Goal: Task Accomplishment & Management: Complete application form

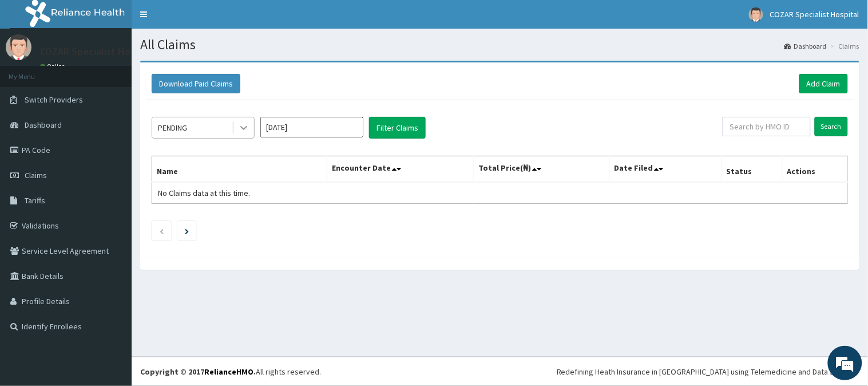
click at [233, 124] on div at bounding box center [243, 127] width 21 height 21
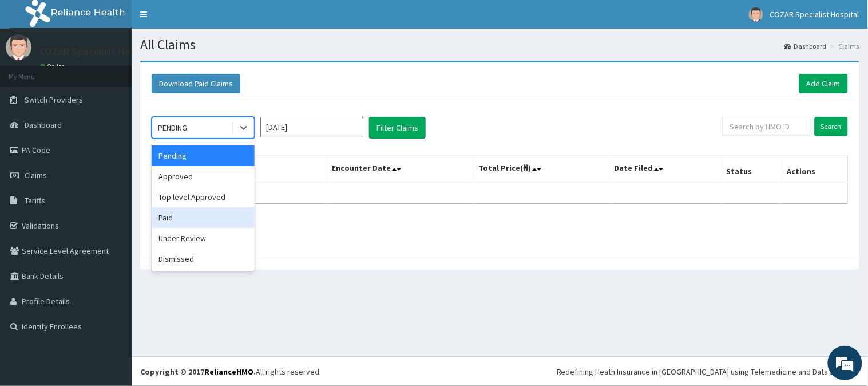
click at [236, 212] on div "Paid" at bounding box center [203, 217] width 103 height 21
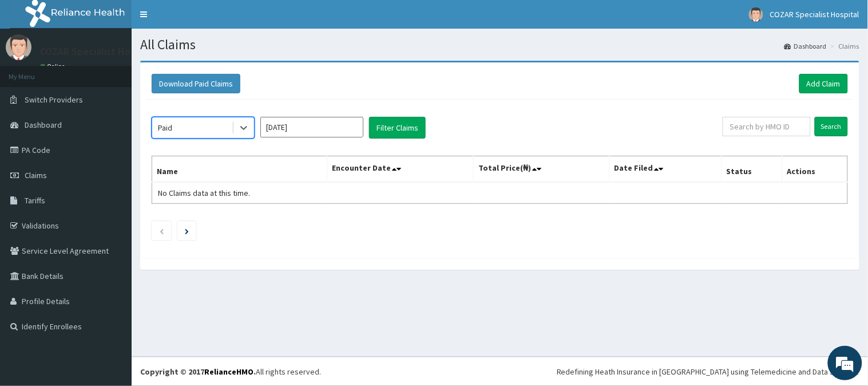
click at [323, 121] on input "Sep 2025" at bounding box center [311, 127] width 103 height 21
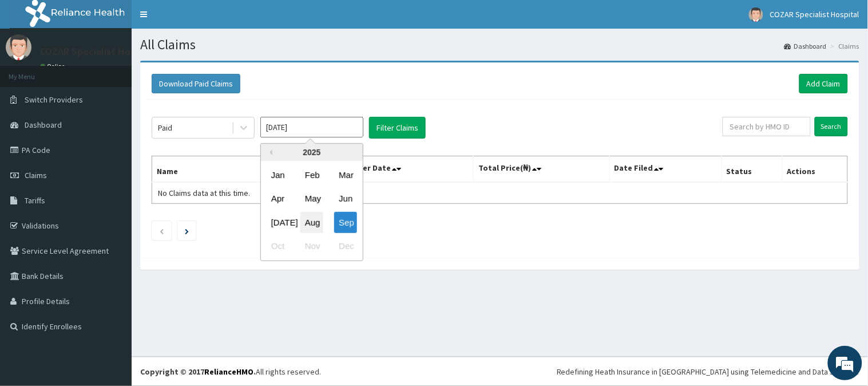
click at [316, 214] on div "Aug" at bounding box center [311, 222] width 23 height 21
type input "Aug 2025"
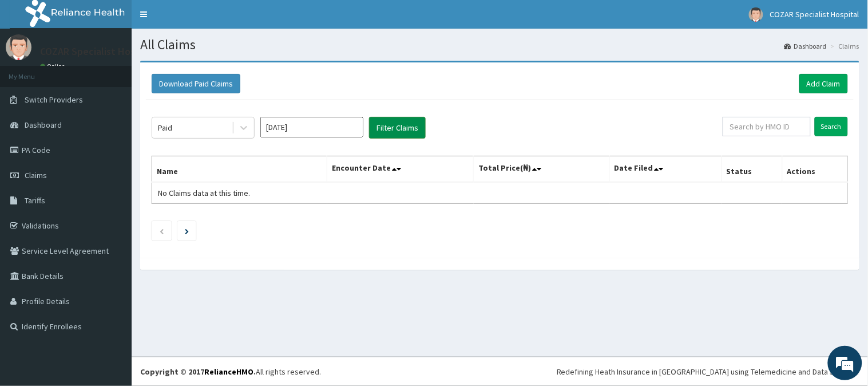
click at [401, 124] on button "Filter Claims" at bounding box center [397, 128] width 57 height 22
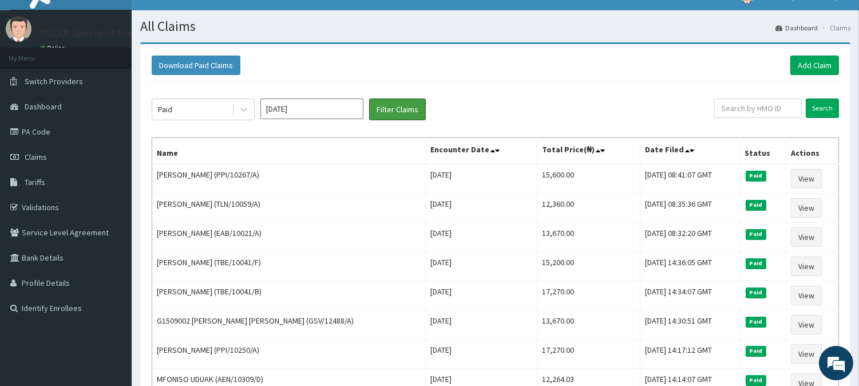
scroll to position [15, 0]
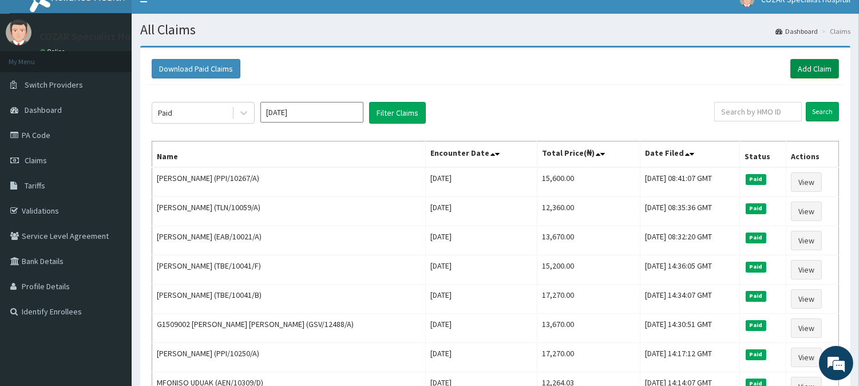
click at [809, 65] on link "Add Claim" at bounding box center [814, 68] width 49 height 19
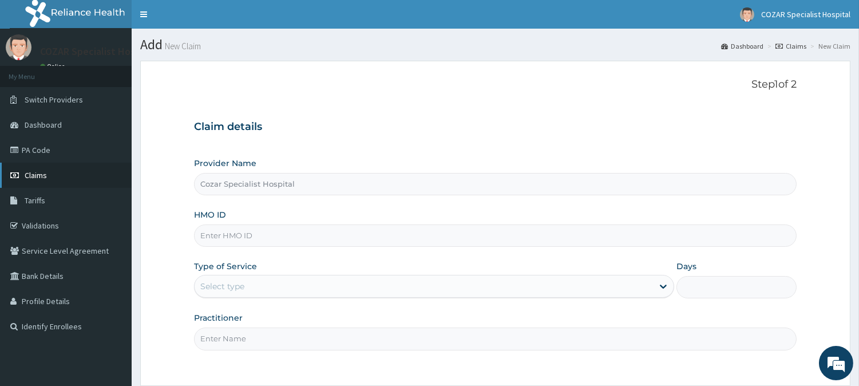
click at [65, 174] on link "Claims" at bounding box center [66, 175] width 132 height 25
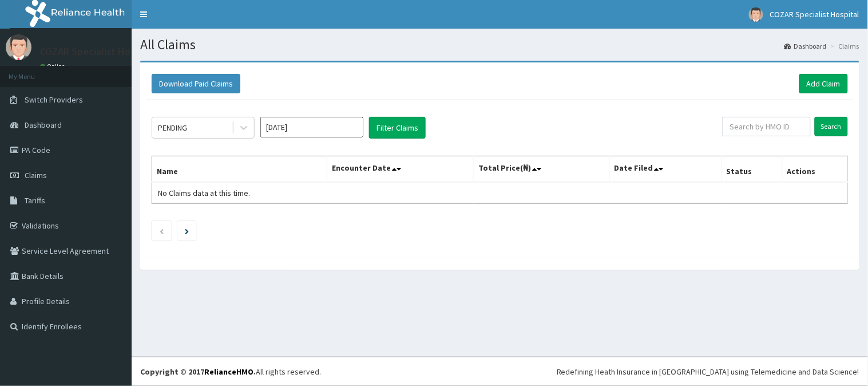
click at [332, 129] on input "[DATE]" at bounding box center [311, 127] width 103 height 21
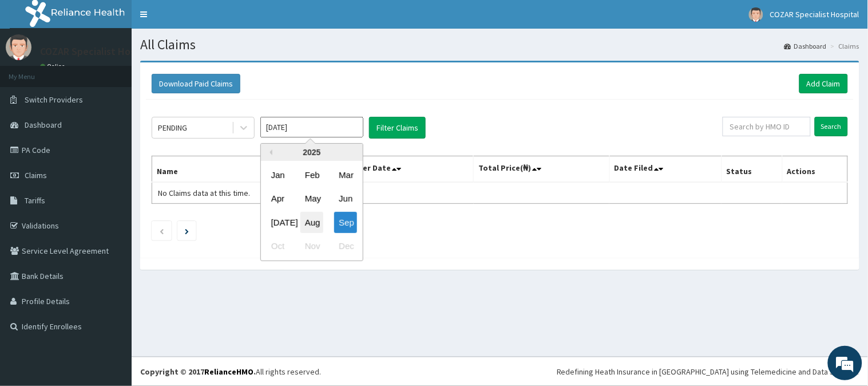
click at [311, 219] on div "Aug" at bounding box center [311, 222] width 23 height 21
type input "[DATE]"
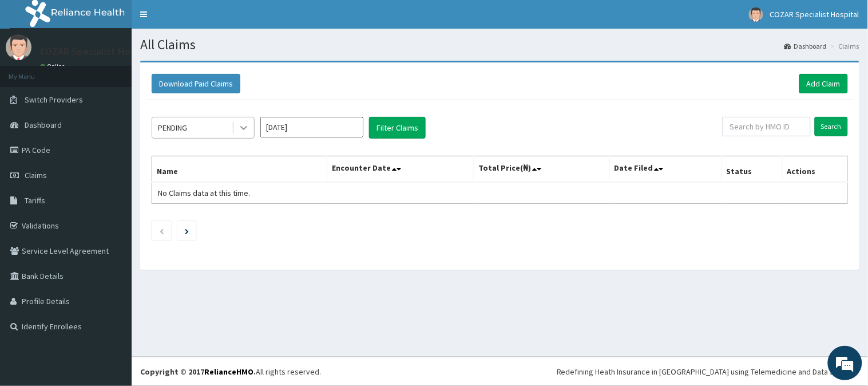
click at [248, 122] on icon at bounding box center [243, 127] width 11 height 11
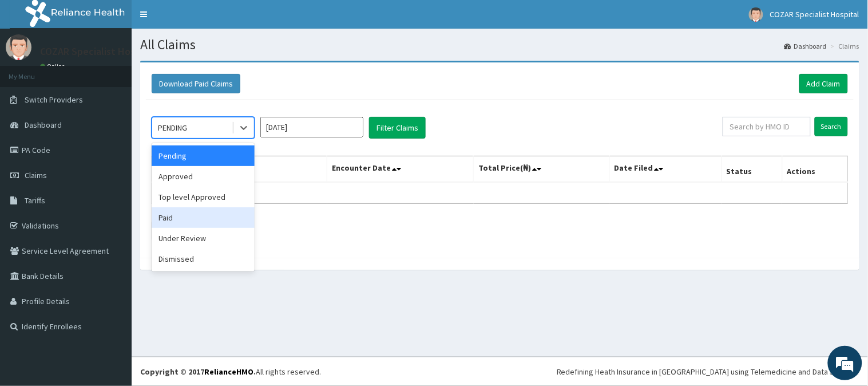
click at [195, 216] on div "Paid" at bounding box center [203, 217] width 103 height 21
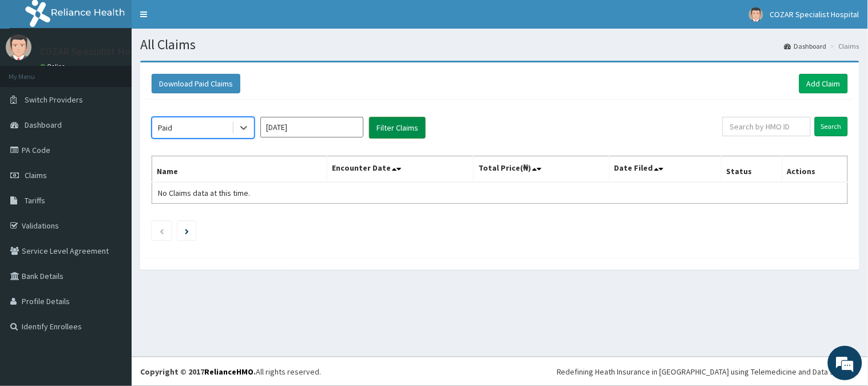
click at [399, 128] on button "Filter Claims" at bounding box center [397, 128] width 57 height 22
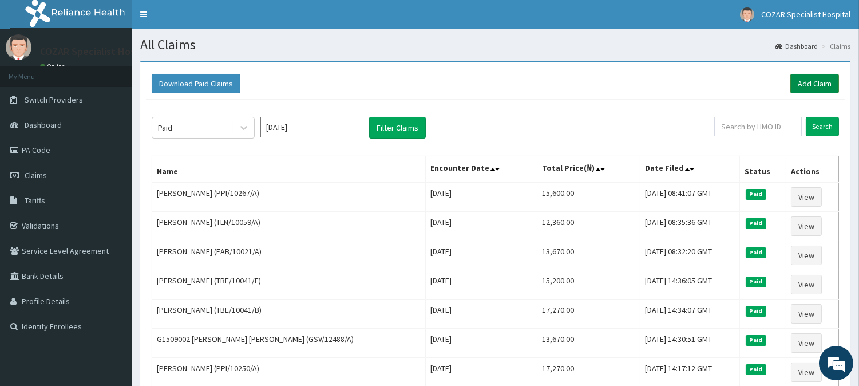
click at [818, 86] on link "Add Claim" at bounding box center [814, 83] width 49 height 19
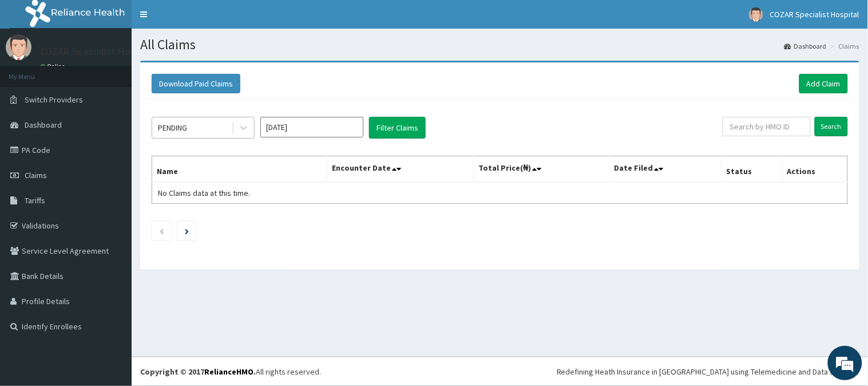
click at [211, 124] on div "PENDING" at bounding box center [192, 127] width 80 height 18
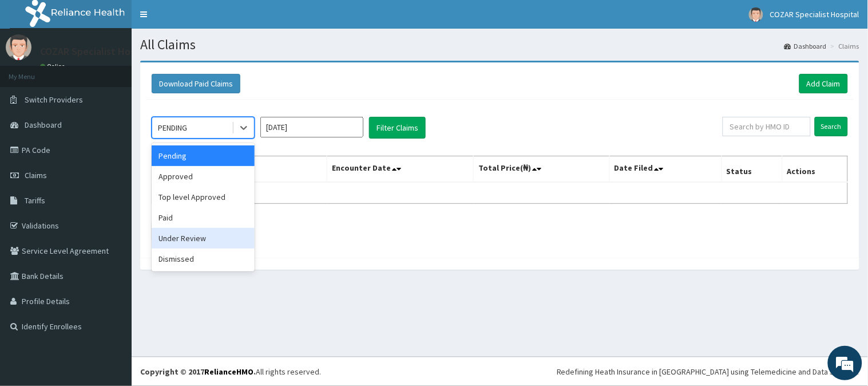
click at [199, 235] on div "Under Review" at bounding box center [203, 238] width 103 height 21
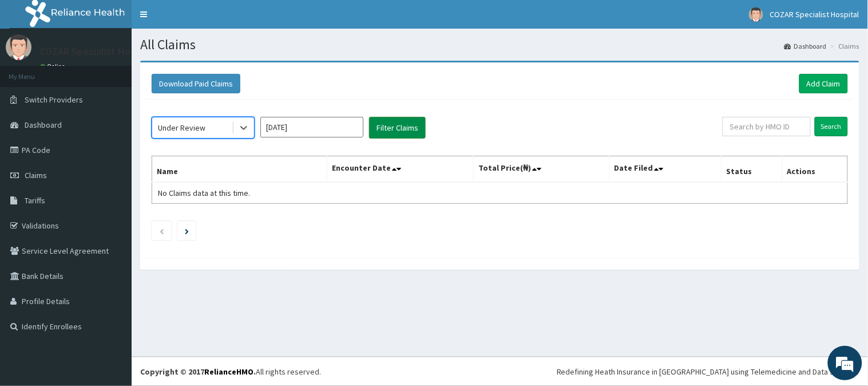
click at [386, 127] on button "Filter Claims" at bounding box center [397, 128] width 57 height 22
click at [326, 122] on input "[DATE]" at bounding box center [311, 127] width 103 height 21
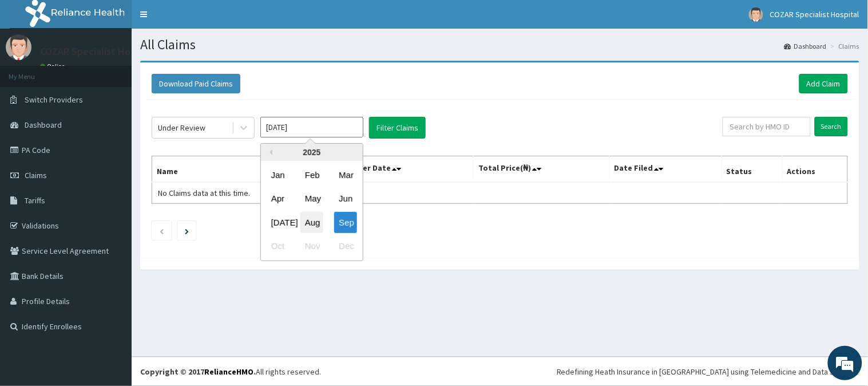
click at [319, 221] on div "Aug" at bounding box center [311, 222] width 23 height 21
type input "Aug 2025"
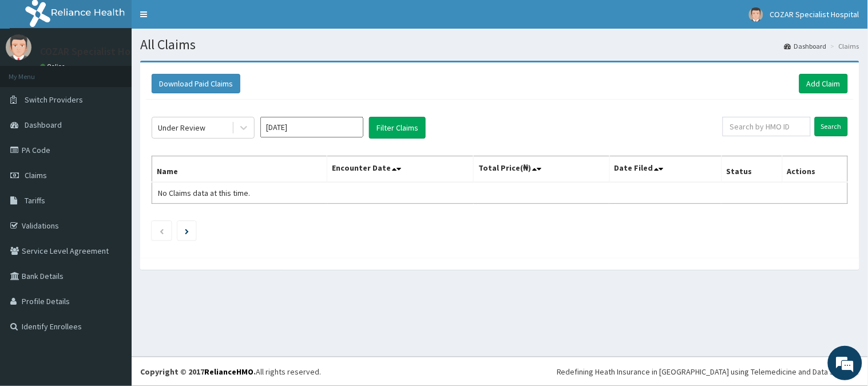
click at [404, 138] on div "Under Review Aug 2025 Filter Claims Search Name Encounter Date Total Price(₦) D…" at bounding box center [500, 176] width 708 height 152
click at [404, 128] on button "Filter Claims" at bounding box center [397, 128] width 57 height 22
click at [410, 124] on button "Filter Claims" at bounding box center [397, 128] width 57 height 22
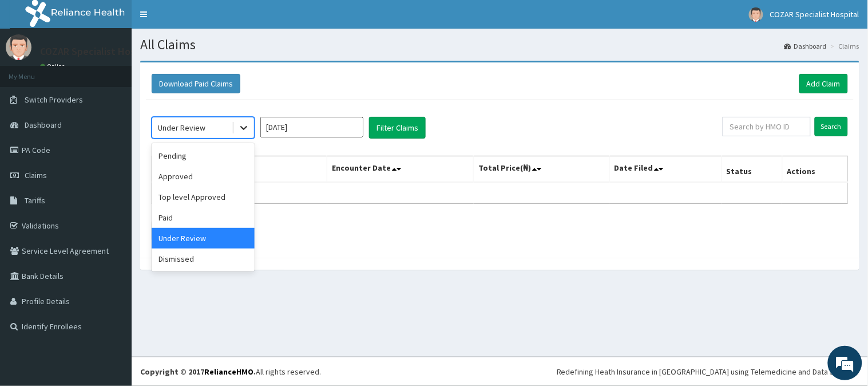
click at [233, 126] on div at bounding box center [243, 127] width 21 height 21
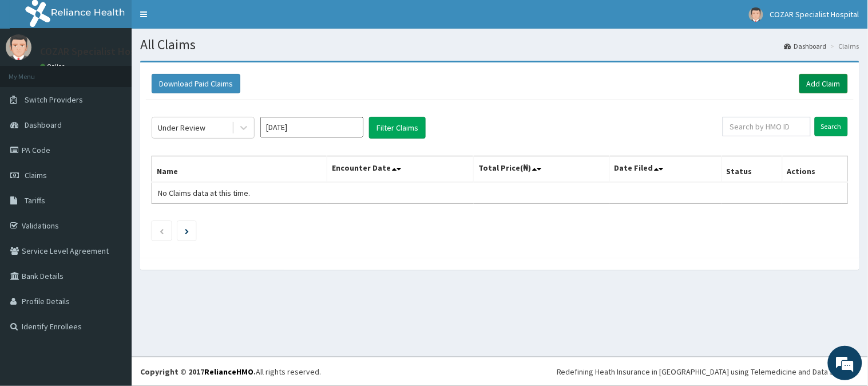
click at [819, 83] on link "Add Claim" at bounding box center [823, 83] width 49 height 19
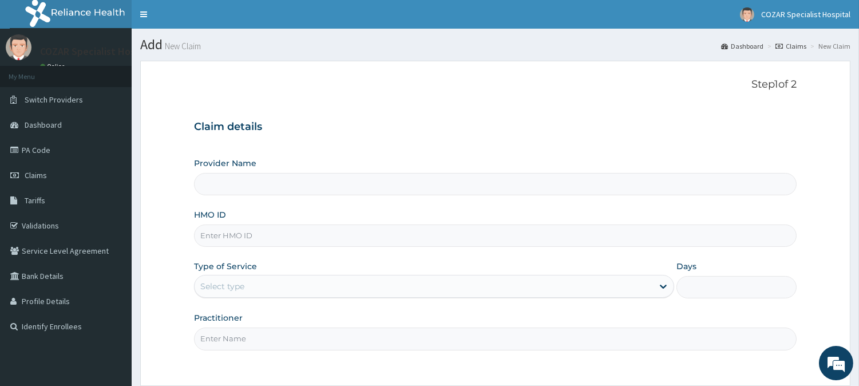
type input "Cozar Specialist Hospital"
click at [272, 241] on input "HMO ID" at bounding box center [495, 235] width 603 height 22
paste input "SFA/15586/A"
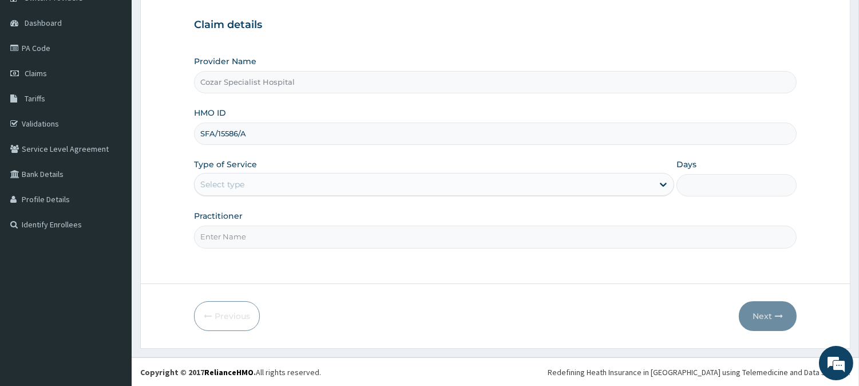
type input "SFA/15586/A"
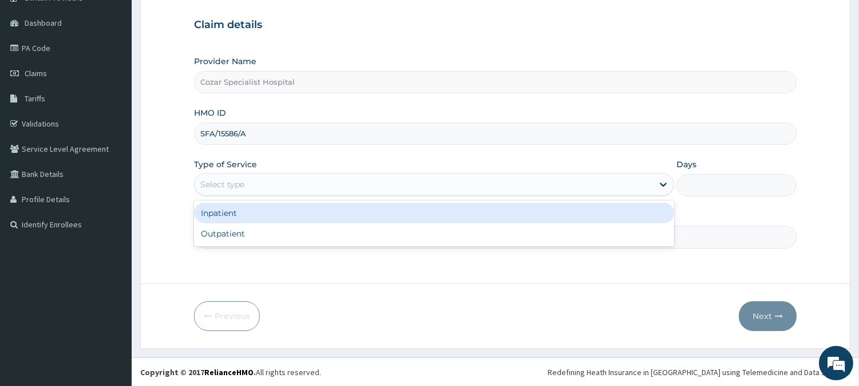
click at [298, 179] on div "Select type" at bounding box center [424, 184] width 458 height 18
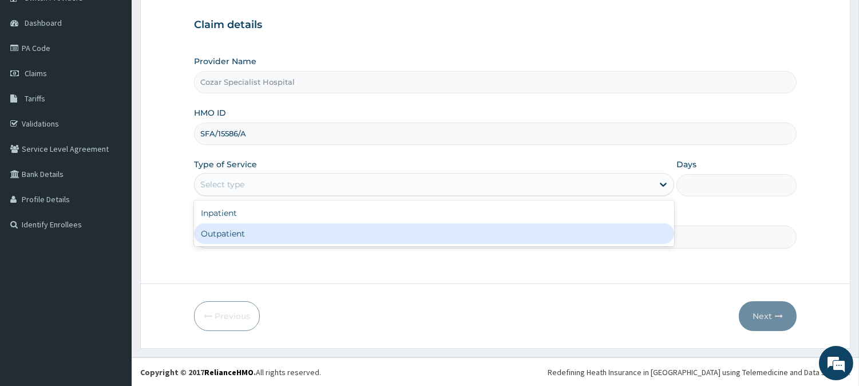
click at [273, 227] on div "Outpatient" at bounding box center [434, 233] width 480 height 21
type input "1"
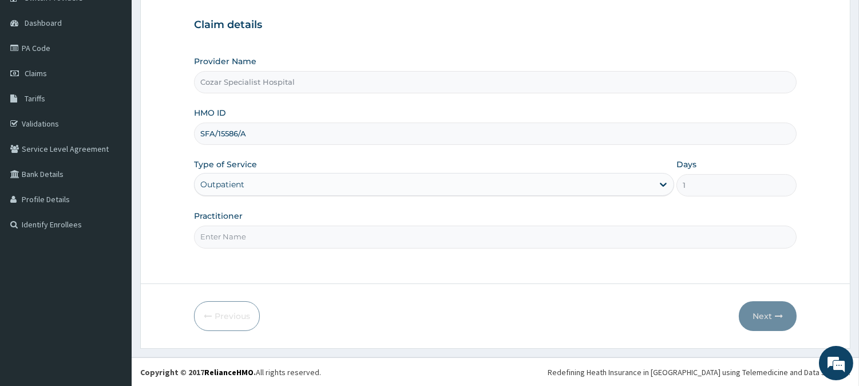
click at [323, 235] on input "Practitioner" at bounding box center [495, 236] width 603 height 22
type input "[PERSON_NAME][MEDICAL_DATA]"
click at [762, 309] on button "Next" at bounding box center [768, 316] width 58 height 30
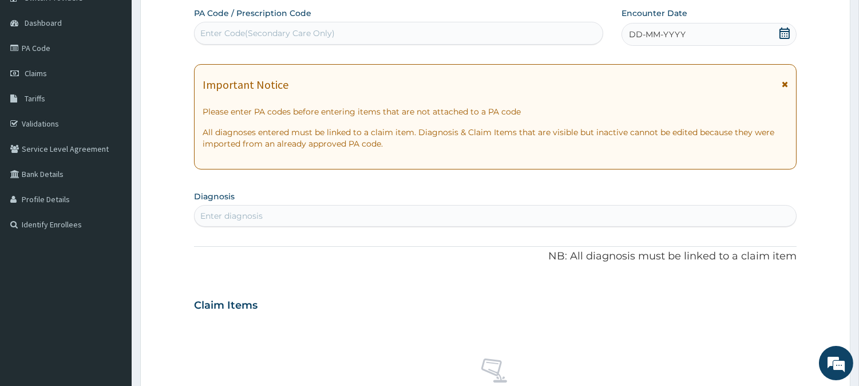
click at [783, 33] on icon at bounding box center [784, 32] width 11 height 11
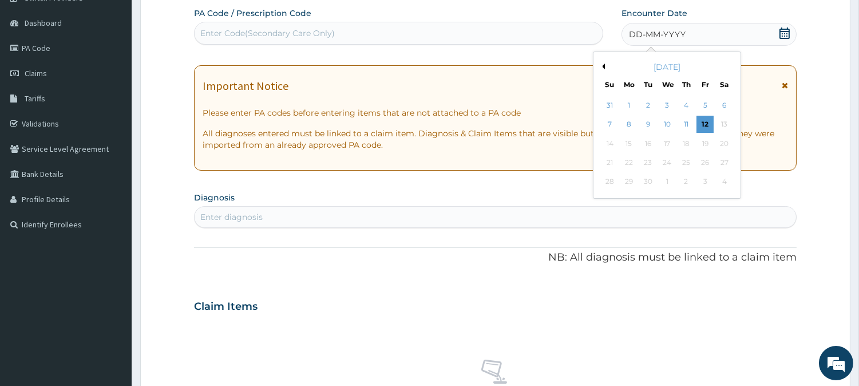
click at [604, 66] on button "Previous Month" at bounding box center [602, 67] width 6 height 6
click at [648, 144] on div "12" at bounding box center [647, 143] width 17 height 17
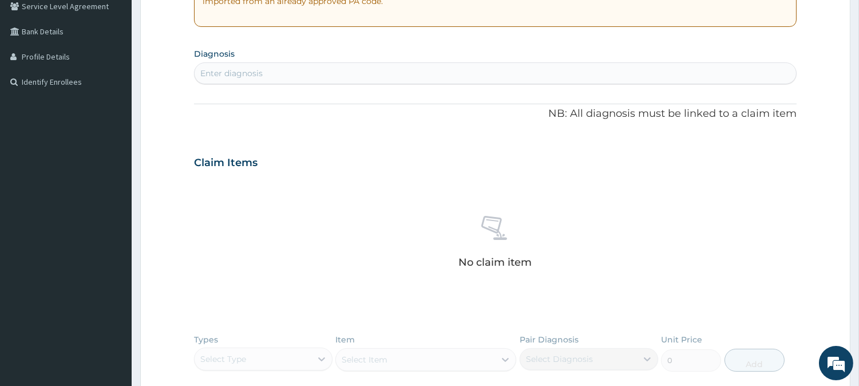
scroll to position [250, 0]
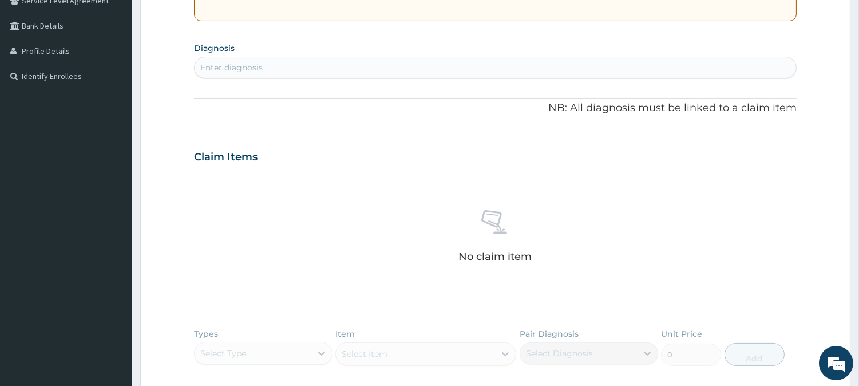
click at [373, 60] on div "Enter diagnosis" at bounding box center [495, 67] width 601 height 18
type input "MALARI"
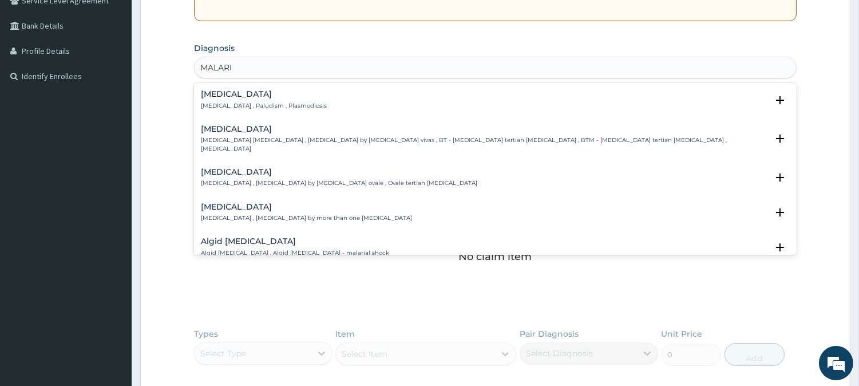
click at [319, 106] on div "[MEDICAL_DATA] [MEDICAL_DATA] , Paludism , Plasmodiosis" at bounding box center [495, 100] width 589 height 20
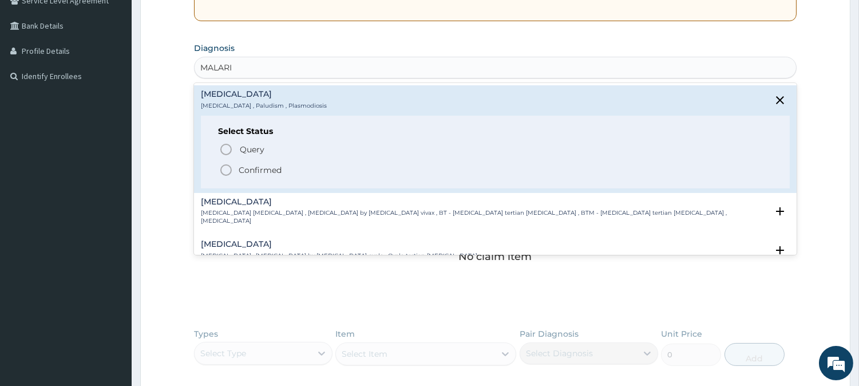
click at [231, 166] on icon "status option filled" at bounding box center [226, 170] width 14 height 14
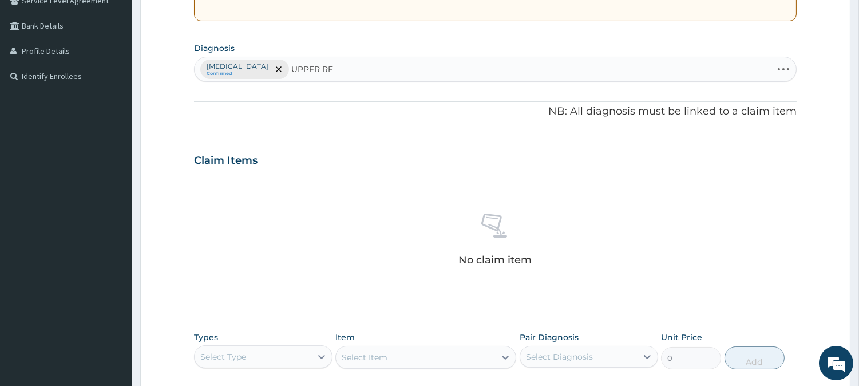
type input "UPPER RES"
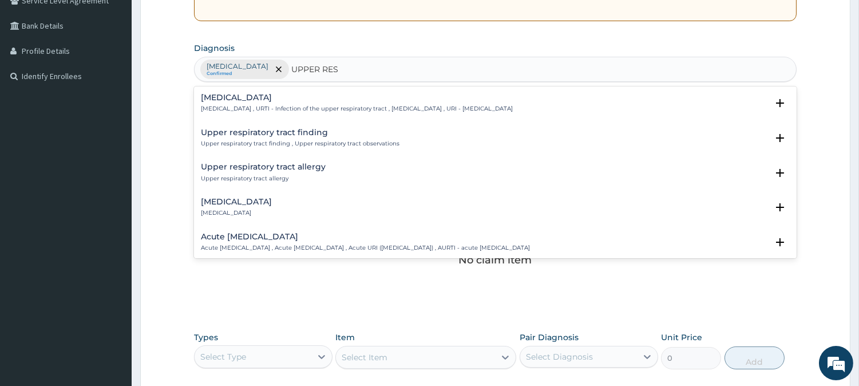
click at [246, 101] on h4 "[MEDICAL_DATA]" at bounding box center [357, 97] width 312 height 9
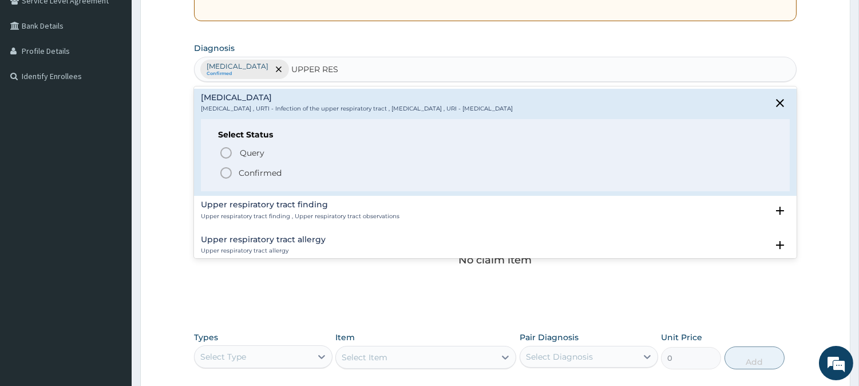
click at [225, 173] on icon "status option filled" at bounding box center [226, 173] width 14 height 14
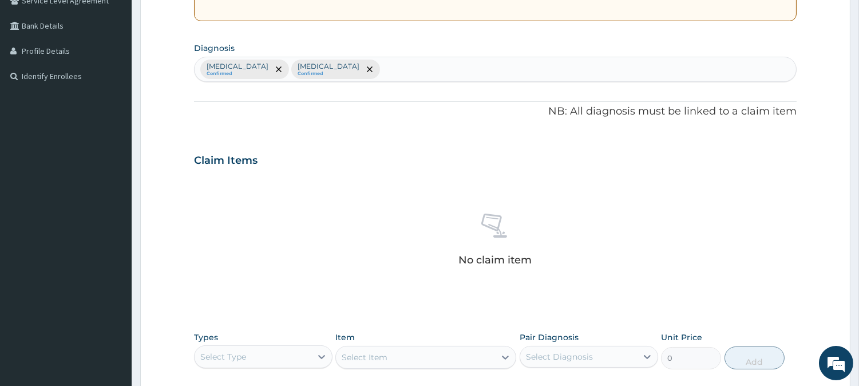
scroll to position [439, 0]
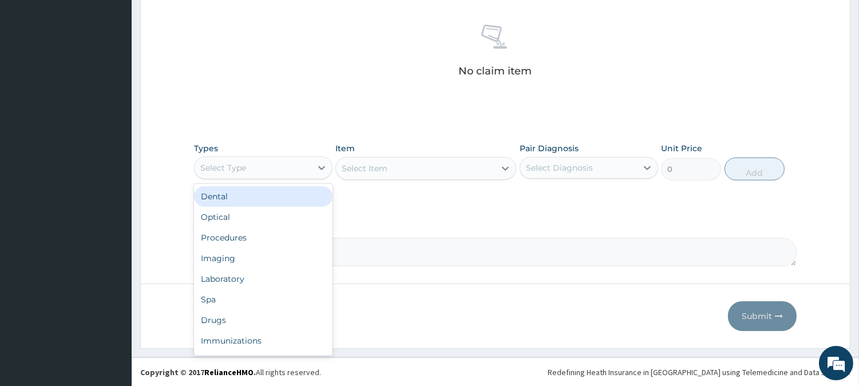
click at [273, 163] on div "Select Type" at bounding box center [253, 168] width 117 height 18
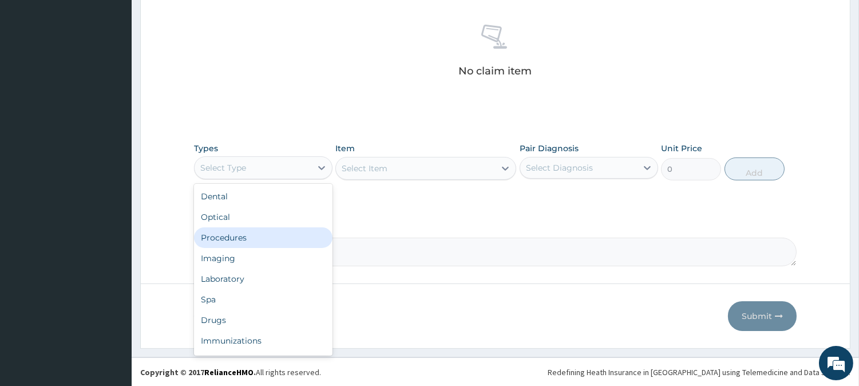
click at [294, 236] on div "Procedures" at bounding box center [263, 237] width 138 height 21
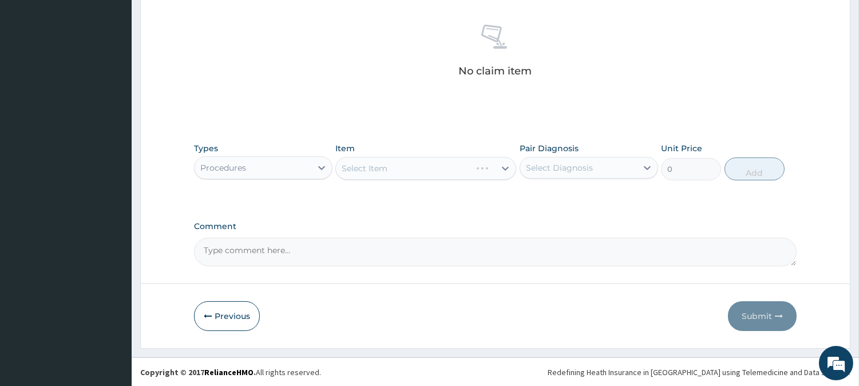
click at [454, 169] on div "Select Item" at bounding box center [425, 168] width 181 height 23
click at [455, 169] on div "Select Item" at bounding box center [425, 168] width 181 height 23
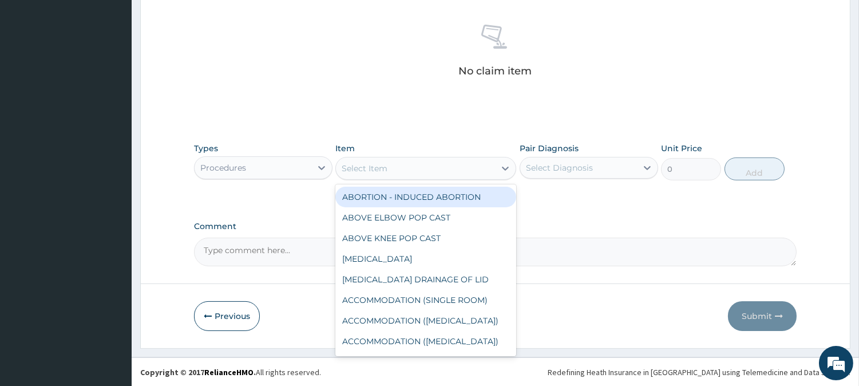
click at [455, 169] on div "Select Item" at bounding box center [415, 168] width 159 height 18
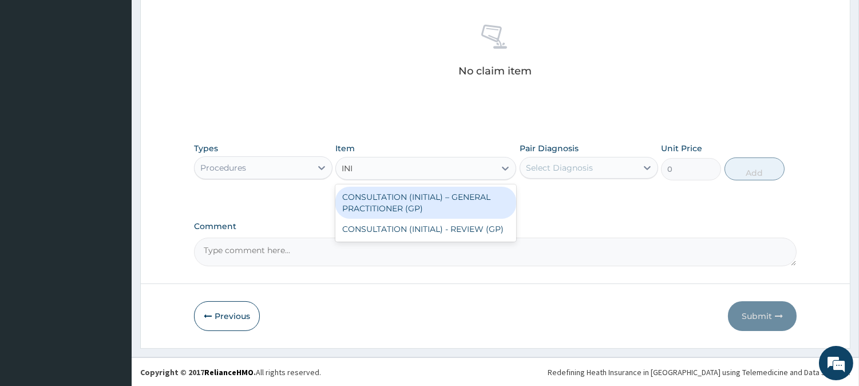
type input "INIT"
click at [464, 207] on div "CONSULTATION (INITIAL) – GENERAL PRACTITIONER (GP)" at bounding box center [425, 203] width 181 height 32
type input "3000"
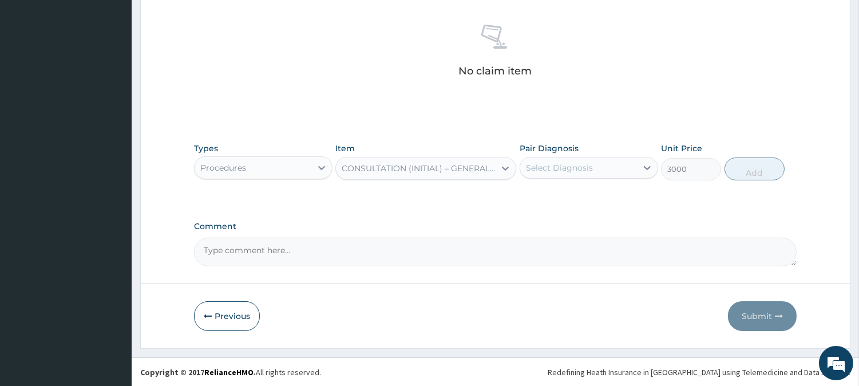
click at [600, 168] on div "Select Diagnosis" at bounding box center [578, 168] width 117 height 18
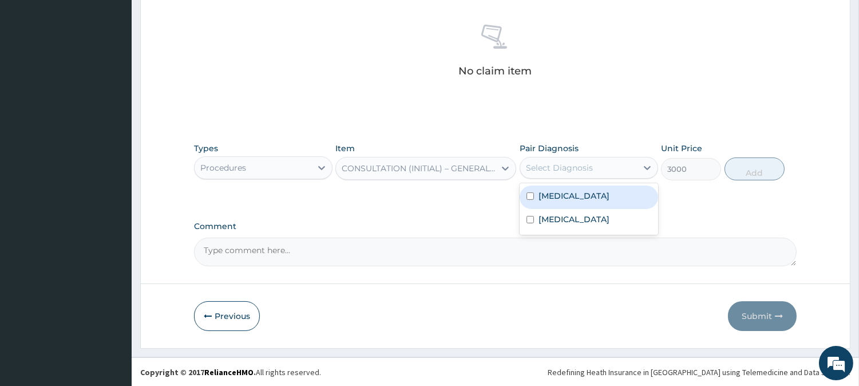
click at [589, 207] on div "[MEDICAL_DATA]" at bounding box center [589, 196] width 138 height 23
checkbox input "true"
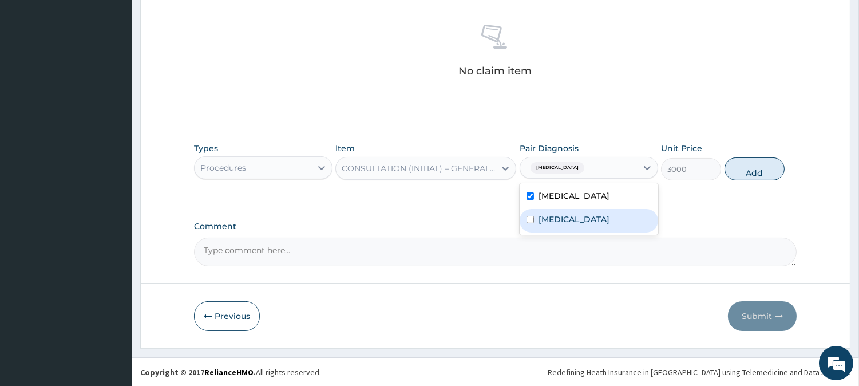
click at [590, 217] on label "[MEDICAL_DATA]" at bounding box center [573, 218] width 71 height 11
checkbox input "true"
click at [756, 164] on button "Add" at bounding box center [754, 168] width 60 height 23
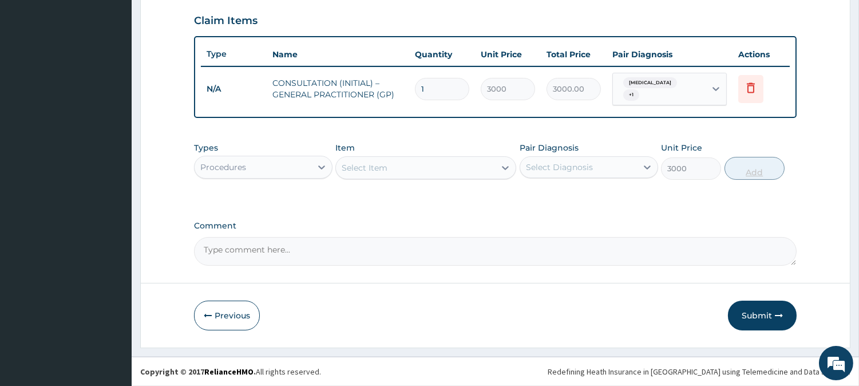
type input "0"
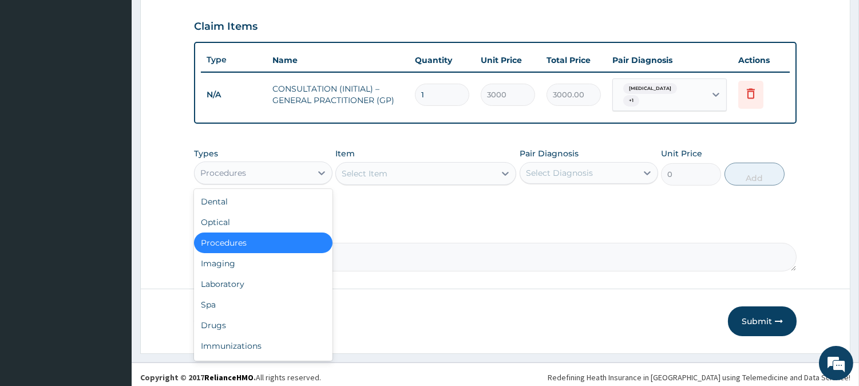
click at [307, 164] on div "Procedures" at bounding box center [253, 173] width 117 height 18
click at [265, 280] on div "Laboratory" at bounding box center [263, 284] width 138 height 21
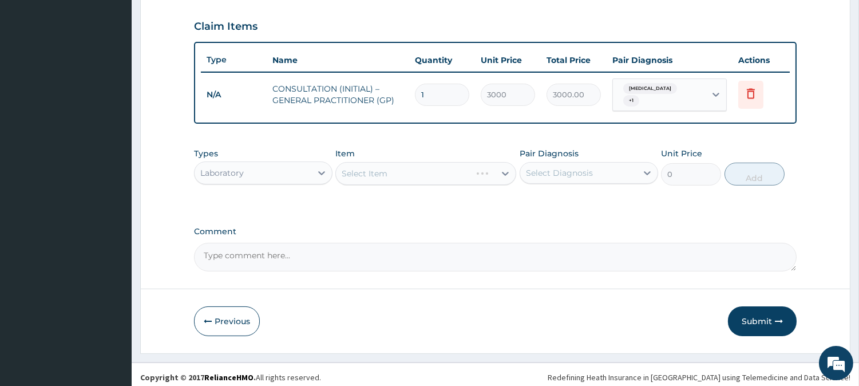
click at [477, 164] on div "Select Item" at bounding box center [425, 173] width 181 height 23
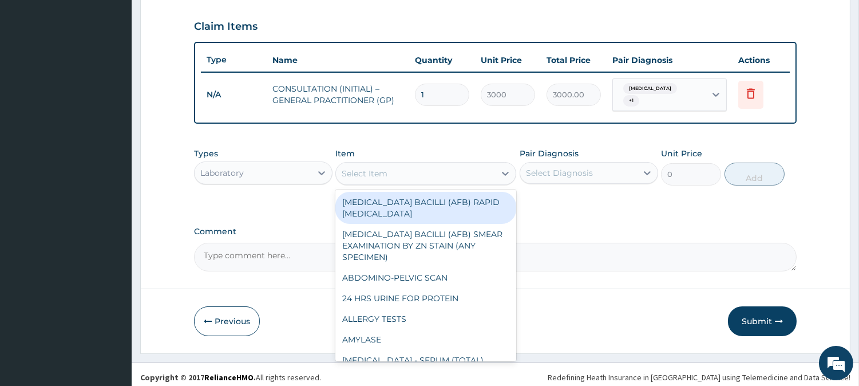
click at [477, 164] on div "Select Item" at bounding box center [415, 173] width 159 height 18
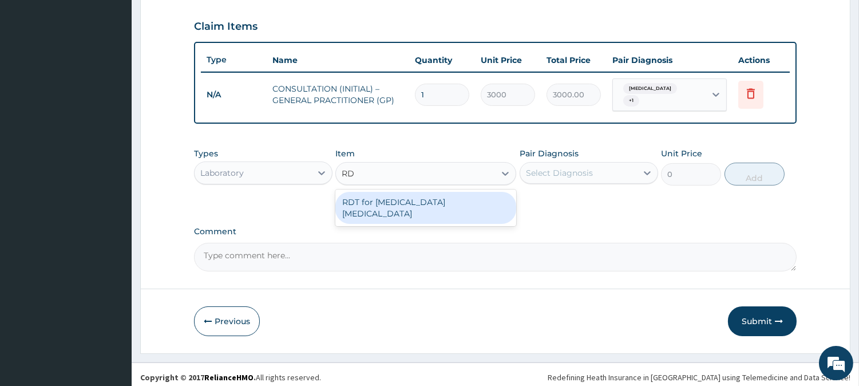
type input "RDT"
click at [484, 192] on div "RDT for [MEDICAL_DATA] [MEDICAL_DATA]" at bounding box center [425, 208] width 181 height 32
type input "1300"
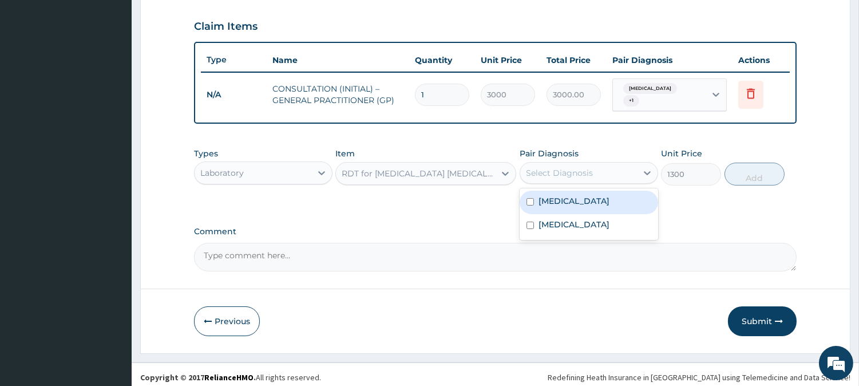
click at [574, 167] on div "Select Diagnosis" at bounding box center [559, 172] width 67 height 11
click at [571, 197] on div "[MEDICAL_DATA]" at bounding box center [589, 202] width 138 height 23
checkbox input "true"
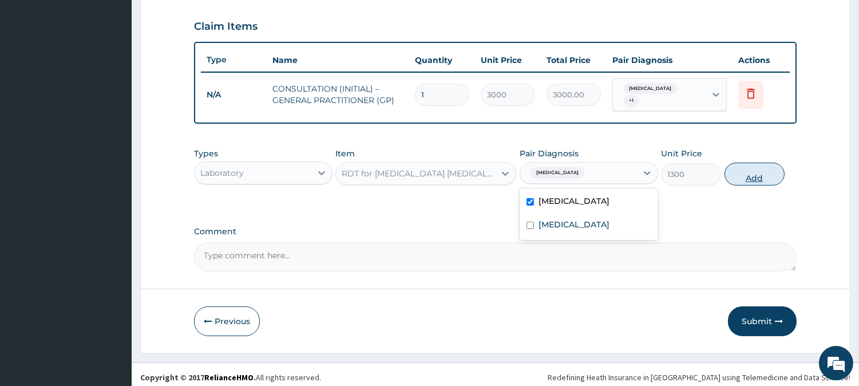
click at [746, 166] on button "Add" at bounding box center [754, 174] width 60 height 23
type input "0"
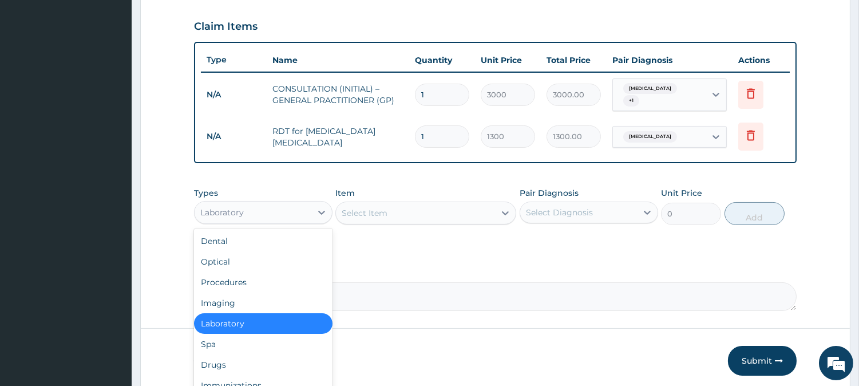
click at [264, 203] on div "Laboratory" at bounding box center [253, 212] width 117 height 18
click at [278, 355] on div "Drugs" at bounding box center [263, 364] width 138 height 21
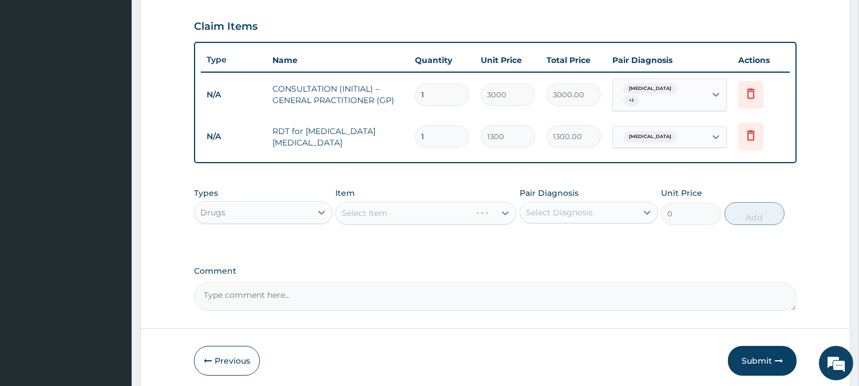
click at [458, 208] on div "Select Item" at bounding box center [425, 212] width 181 height 23
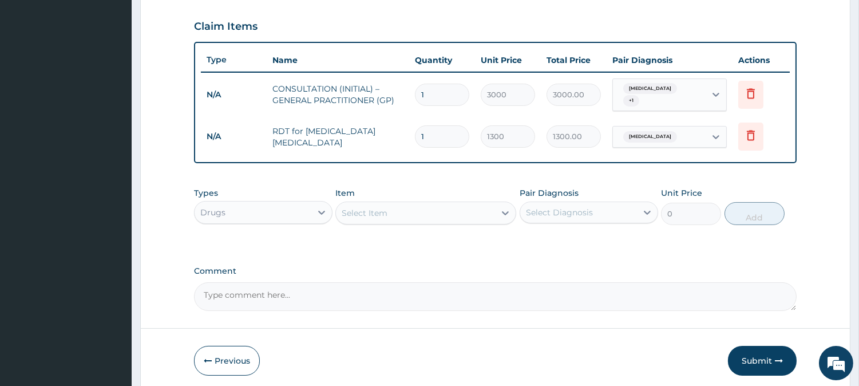
click at [458, 208] on div "Select Item" at bounding box center [415, 213] width 159 height 18
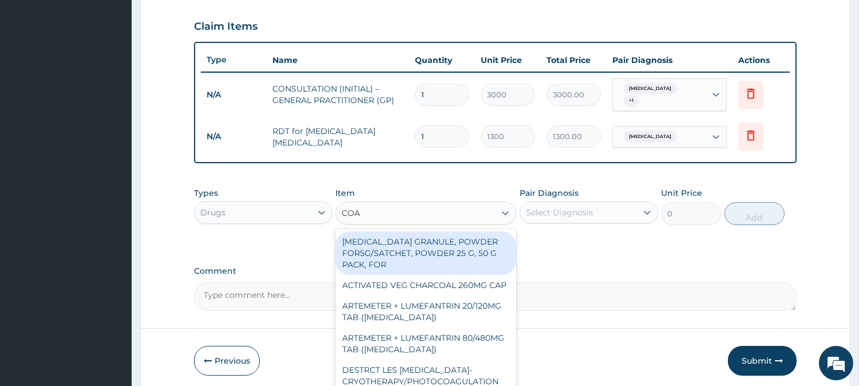
type input "[PERSON_NAME]"
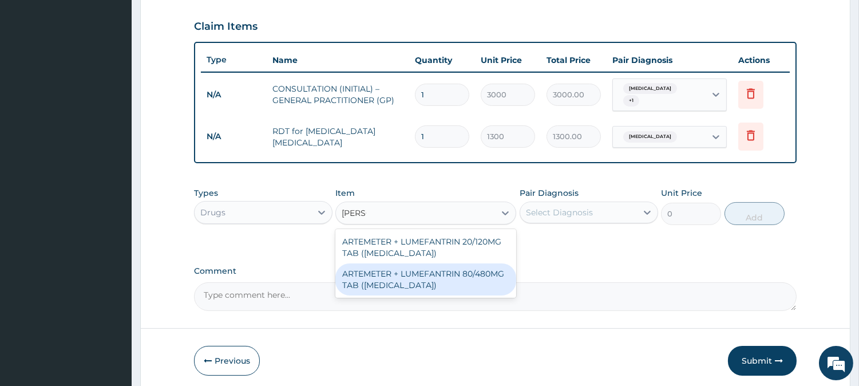
click at [478, 267] on div "ARTEMETER + LUMEFANTRIN 80/480MG TAB ([MEDICAL_DATA])" at bounding box center [425, 279] width 181 height 32
type input "500"
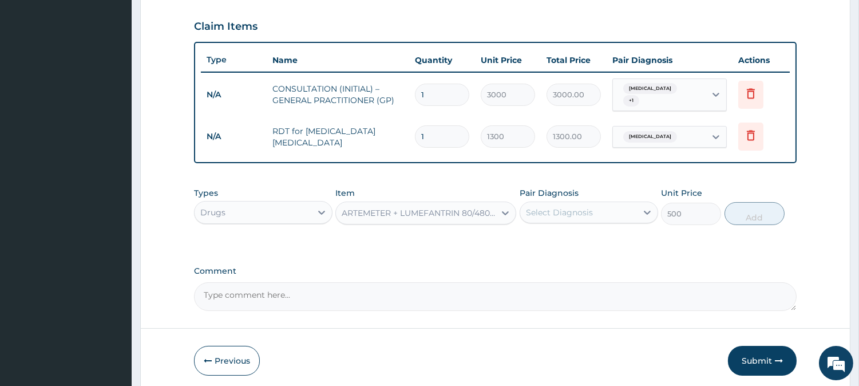
click at [633, 203] on div "Select Diagnosis" at bounding box center [578, 212] width 117 height 18
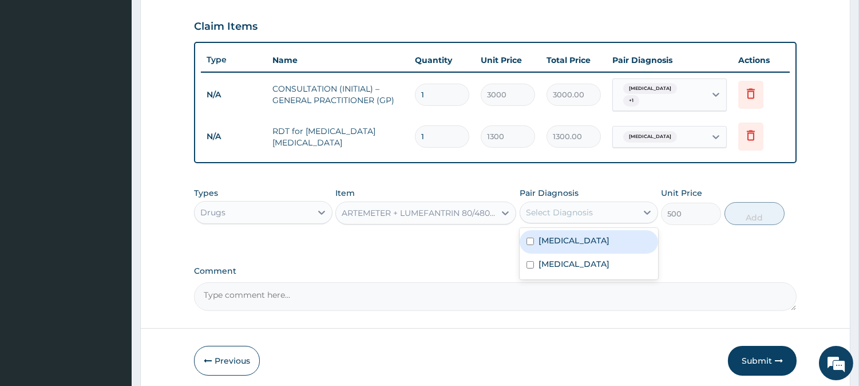
click at [616, 235] on div "[MEDICAL_DATA]" at bounding box center [589, 241] width 138 height 23
checkbox input "true"
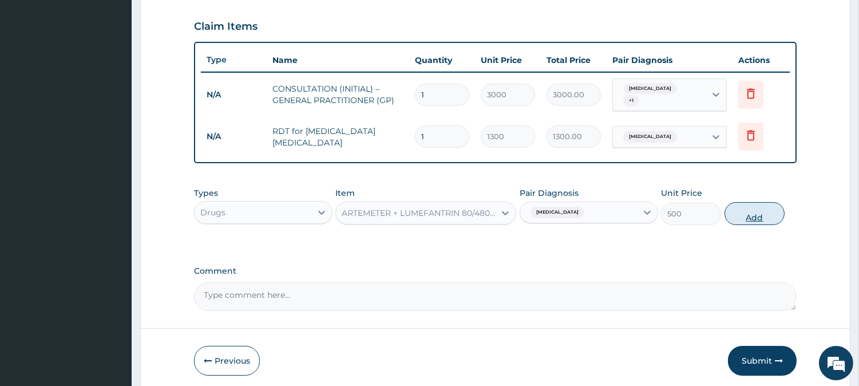
click at [755, 208] on button "Add" at bounding box center [754, 213] width 60 height 23
type input "0"
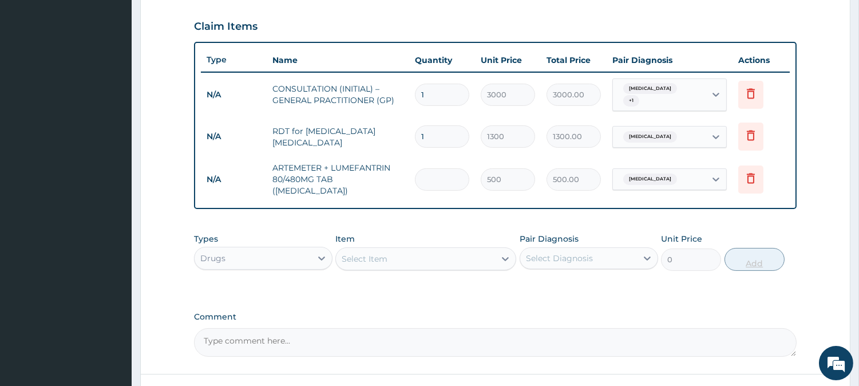
type input "0.00"
type input "6"
type input "3000.00"
type input "6"
click at [442, 253] on div "Select Item" at bounding box center [415, 258] width 159 height 18
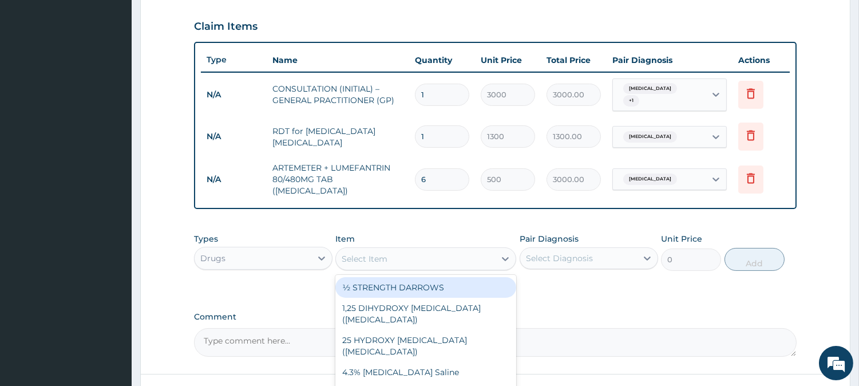
click at [456, 252] on div "Select Item" at bounding box center [415, 258] width 159 height 18
type input "PARACE"
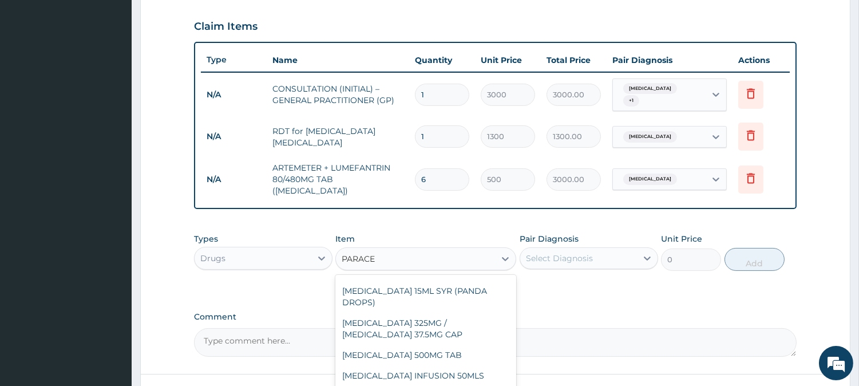
scroll to position [152, 0]
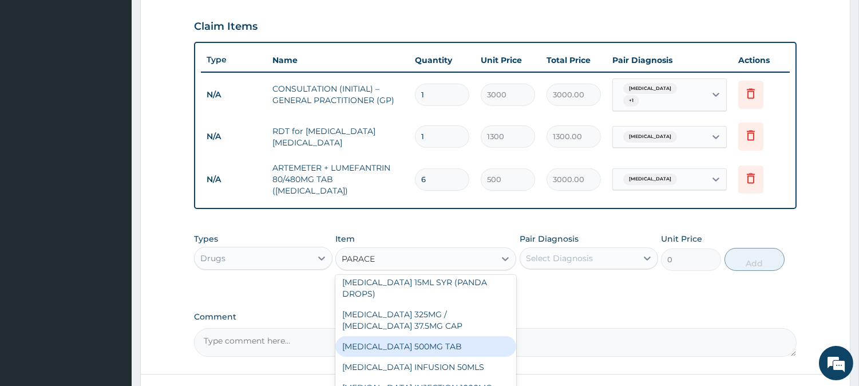
click at [465, 344] on div "[MEDICAL_DATA] 500MG TAB" at bounding box center [425, 346] width 181 height 21
type input "65"
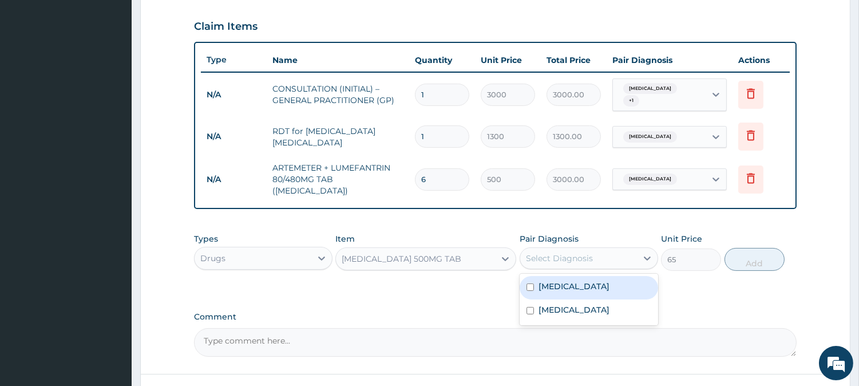
click at [618, 249] on div "Select Diagnosis" at bounding box center [578, 258] width 117 height 18
click at [625, 276] on div "[MEDICAL_DATA]" at bounding box center [589, 287] width 138 height 23
checkbox input "true"
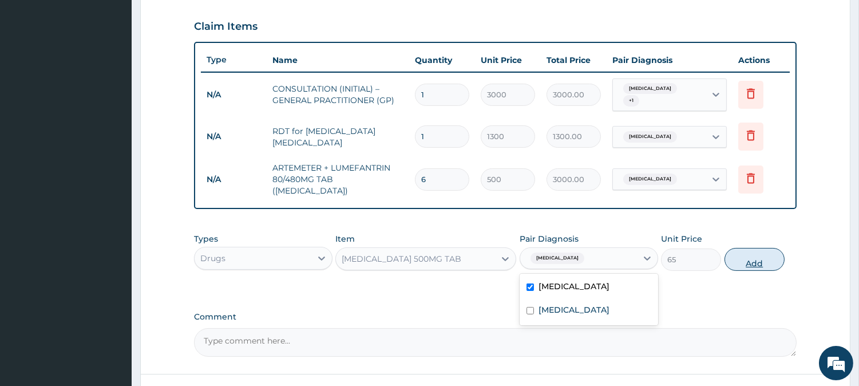
click at [754, 252] on button "Add" at bounding box center [754, 259] width 60 height 23
type input "0"
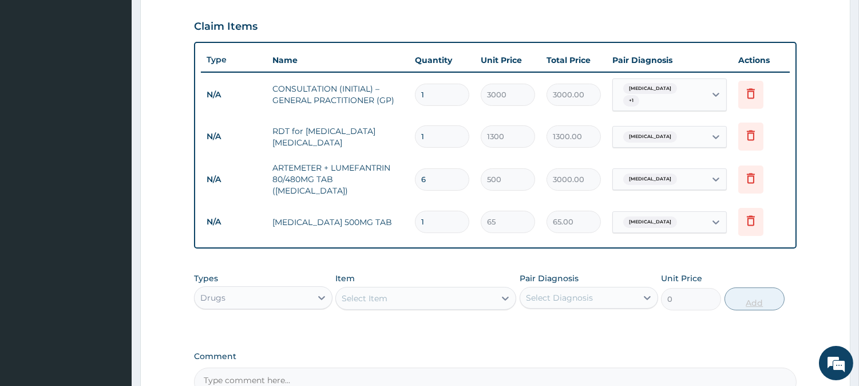
type input "18"
type input "1170.00"
type input "18"
click at [453, 289] on div "Select Item" at bounding box center [415, 298] width 159 height 18
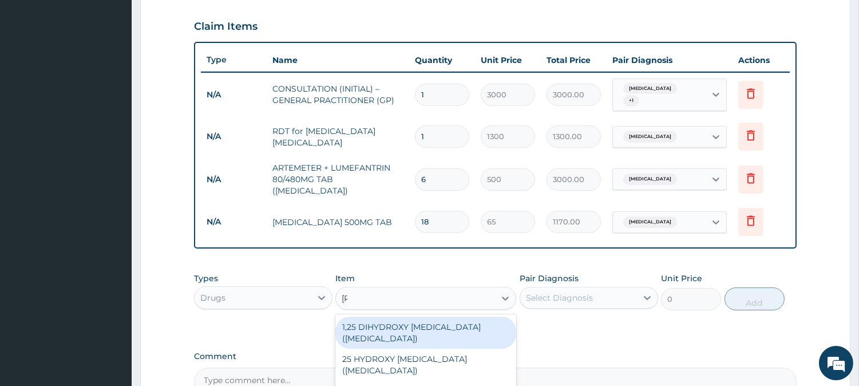
type input "LORAT"
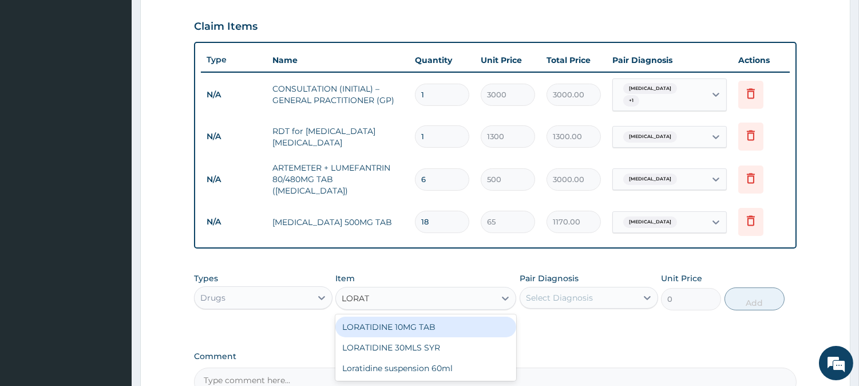
click at [482, 322] on div "LORATIDINE 10MG TAB" at bounding box center [425, 326] width 181 height 21
type input "110"
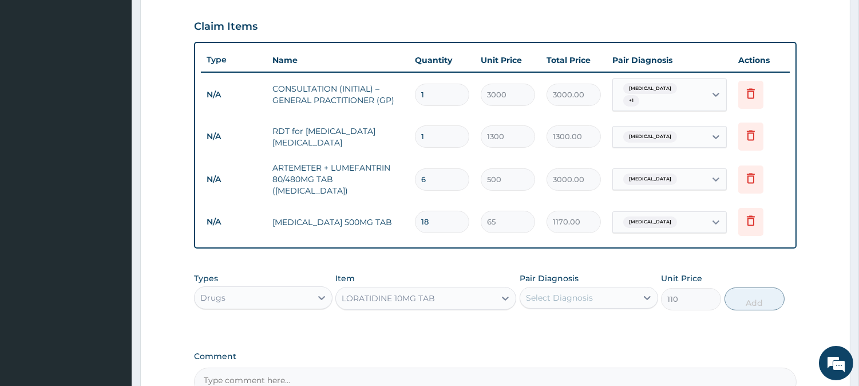
click at [610, 288] on div "Select Diagnosis" at bounding box center [578, 297] width 117 height 18
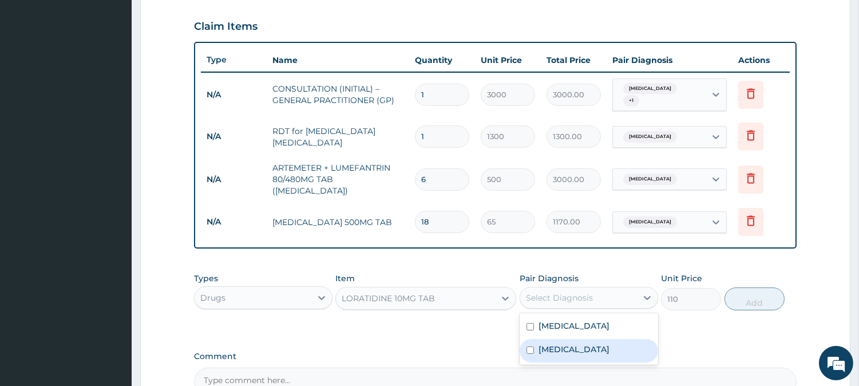
click at [609, 343] on label "[MEDICAL_DATA]" at bounding box center [573, 348] width 71 height 11
checkbox input "true"
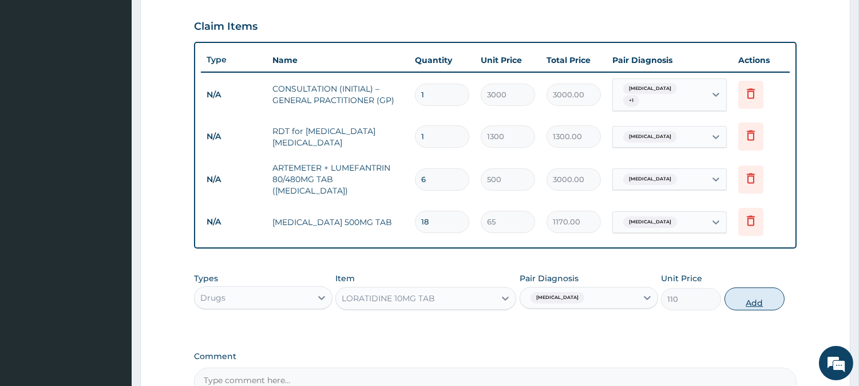
click at [764, 293] on button "Add" at bounding box center [754, 298] width 60 height 23
type input "0"
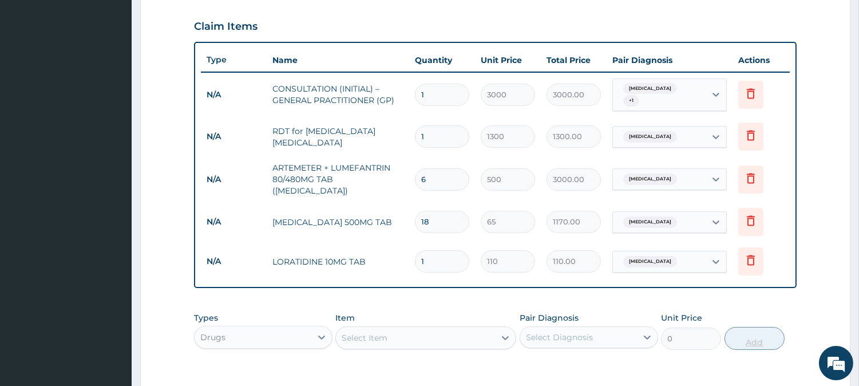
type input "10"
type input "1100.00"
type input "10"
click at [449, 328] on div "Select Item" at bounding box center [415, 337] width 159 height 18
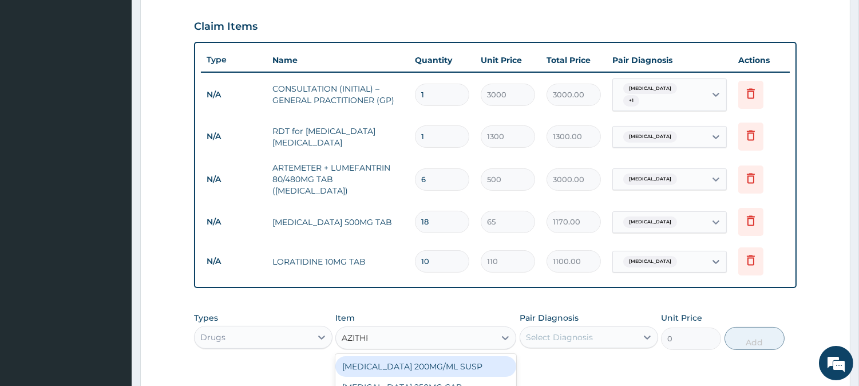
type input "AZITHRO"
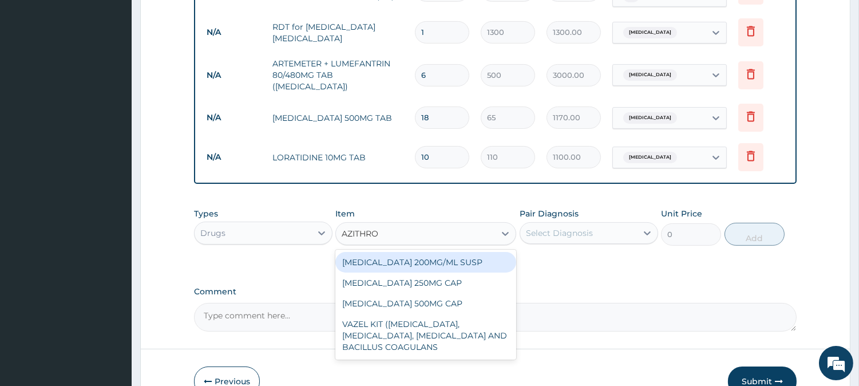
scroll to position [542, 0]
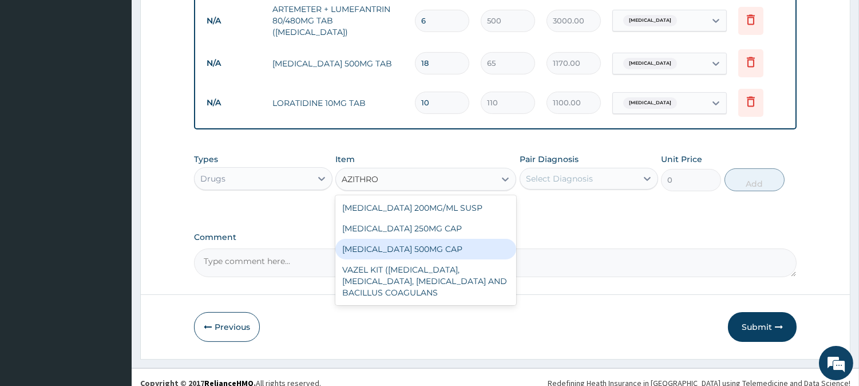
click at [439, 239] on div "[MEDICAL_DATA] 500MG CAP" at bounding box center [425, 249] width 181 height 21
type input "450"
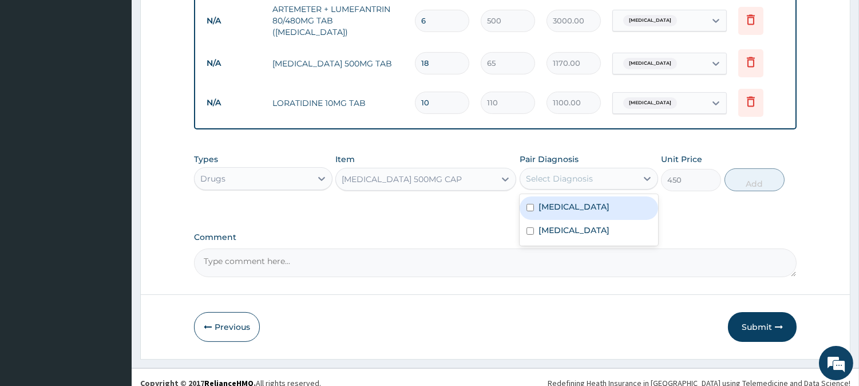
click at [628, 169] on div "Select Diagnosis" at bounding box center [578, 178] width 117 height 18
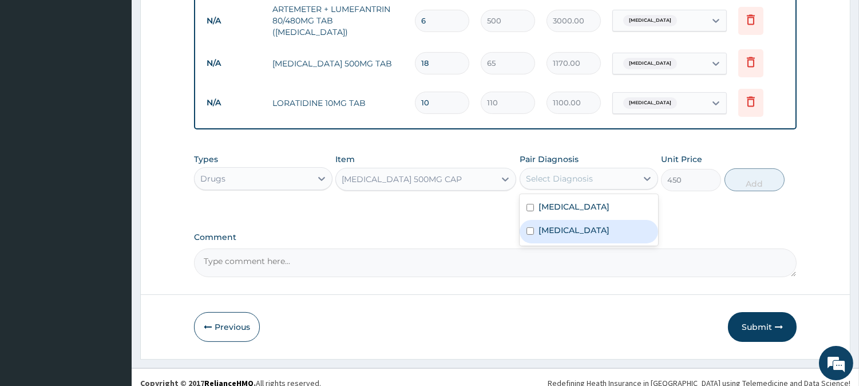
click at [607, 224] on label "[MEDICAL_DATA]" at bounding box center [573, 229] width 71 height 11
checkbox input "true"
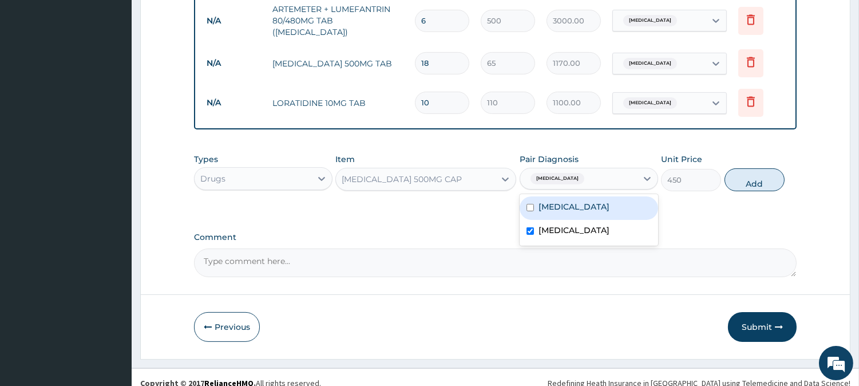
click at [786, 165] on div "Types Drugs Item [MEDICAL_DATA] 500MG CAP Pair Diagnosis option [MEDICAL_DATA],…" at bounding box center [495, 172] width 603 height 49
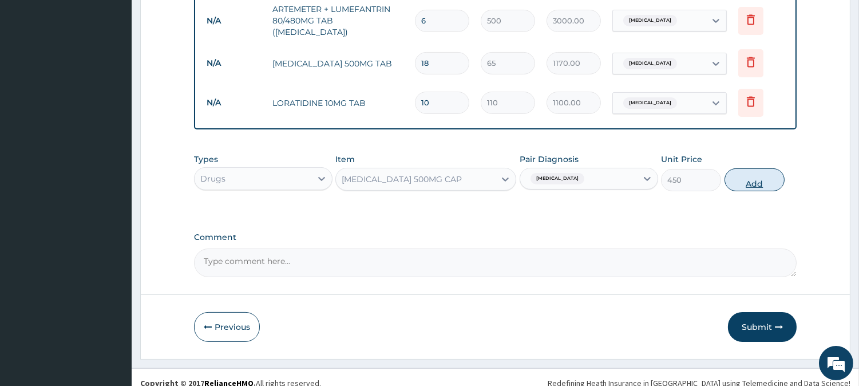
click at [763, 168] on button "Add" at bounding box center [754, 179] width 60 height 23
type input "0"
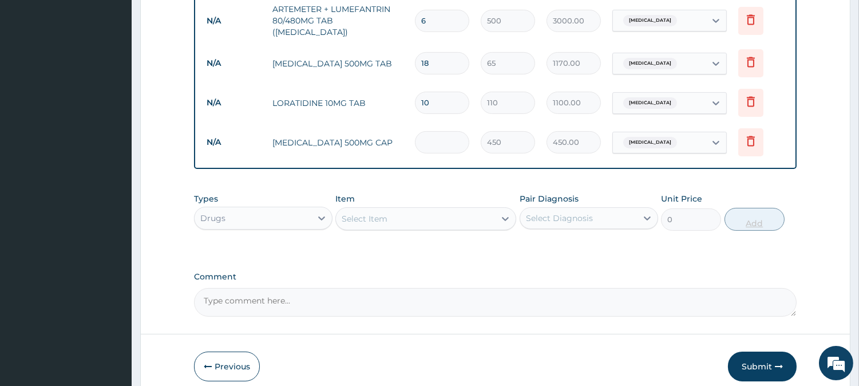
type input "0.00"
type input "6"
type input "2700.00"
type input "6"
click at [774, 351] on button "Submit" at bounding box center [762, 366] width 69 height 30
